Goal: Navigation & Orientation: Find specific page/section

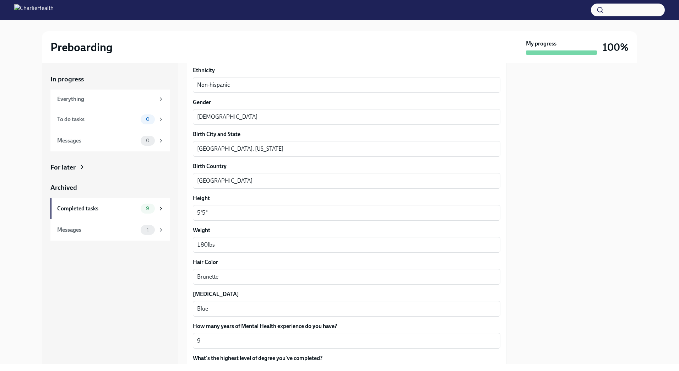
scroll to position [532, 0]
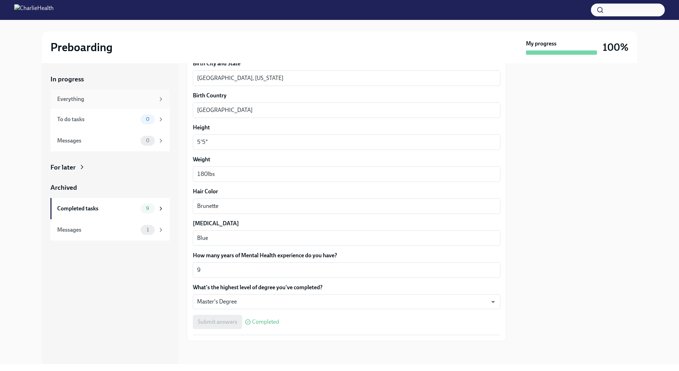
click at [117, 104] on div "Everything" at bounding box center [109, 98] width 119 height 19
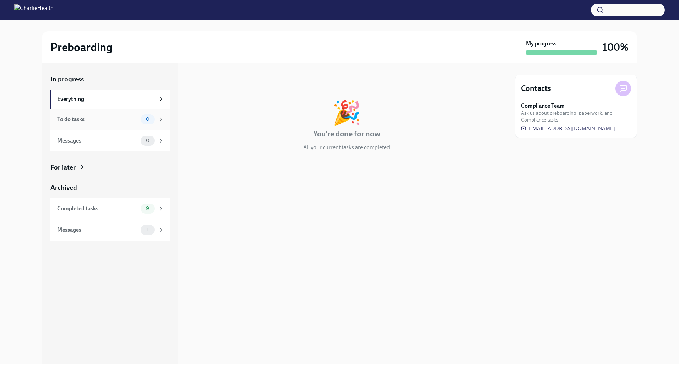
click at [116, 123] on div "To do tasks 0" at bounding box center [110, 119] width 107 height 10
click at [114, 133] on div "Messages 0" at bounding box center [109, 140] width 119 height 21
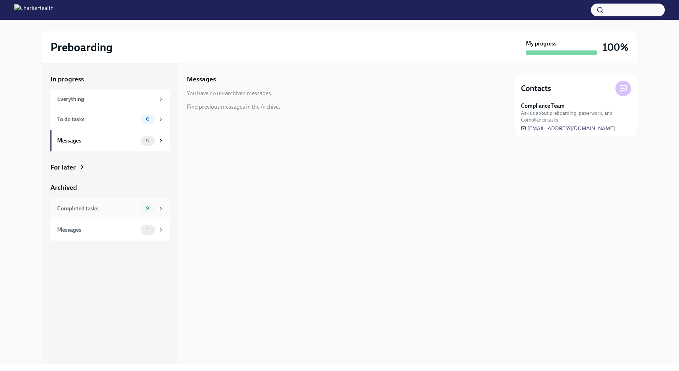
click at [84, 206] on div "Completed tasks" at bounding box center [97, 209] width 81 height 8
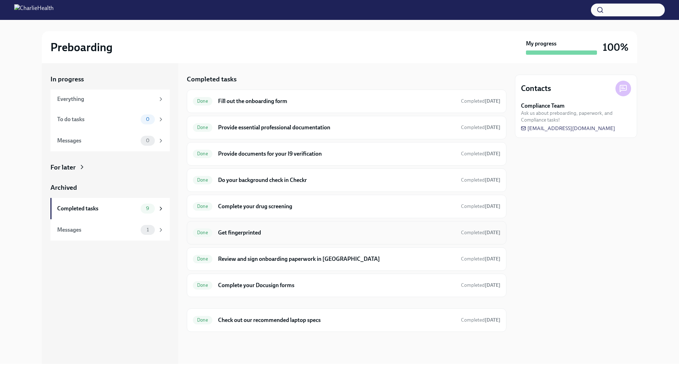
click at [245, 230] on h6 "Get fingerprinted" at bounding box center [336, 233] width 237 height 8
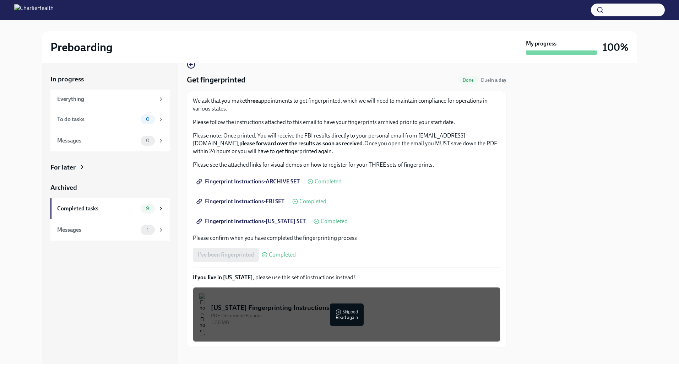
scroll to position [21, 0]
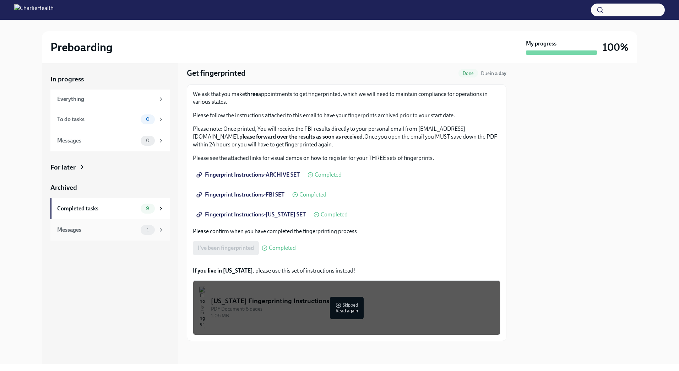
click at [143, 237] on div "Messages 1" at bounding box center [109, 229] width 119 height 21
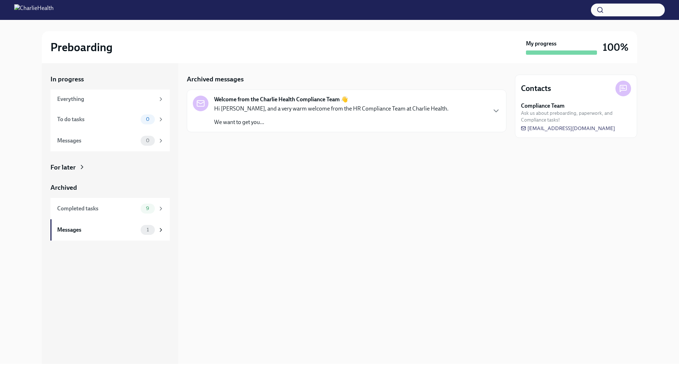
click at [335, 111] on p "Hi [PERSON_NAME], and a very warm welcome from the HR Compliance Team at Charli…" at bounding box center [331, 109] width 234 height 8
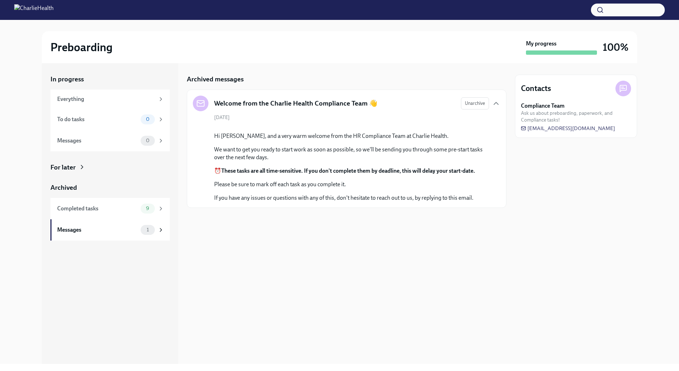
drag, startPoint x: 621, startPoint y: 128, endPoint x: 517, endPoint y: 126, distance: 103.7
click at [335, 126] on div "Contacts Compliance Team Ask us about preboarding, paperwork, and Compliance ta…" at bounding box center [576, 106] width 122 height 63
drag, startPoint x: 619, startPoint y: 130, endPoint x: 519, endPoint y: 144, distance: 101.8
click at [335, 142] on div "Contacts Compliance Team Ask us about preboarding, paperwork, and Compliance ta…" at bounding box center [576, 213] width 122 height 300
